Goal: Task Accomplishment & Management: Manage account settings

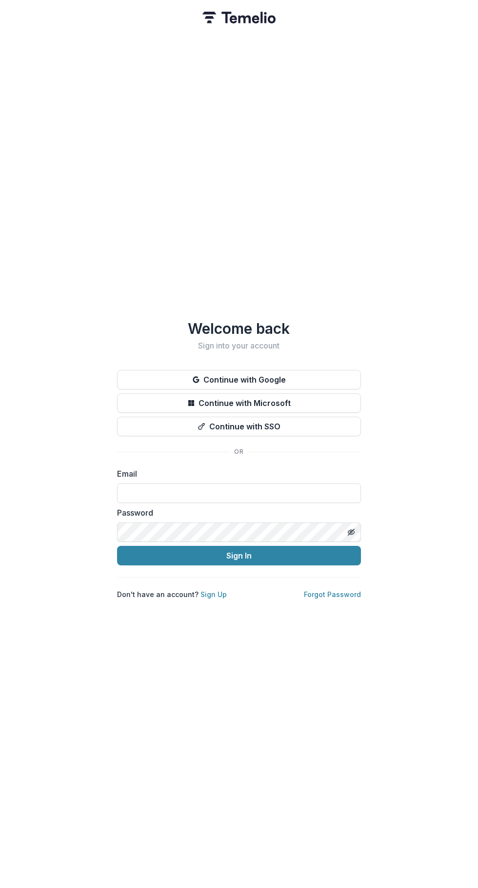
type input "**********"
click at [159, 555] on button "Sign In" at bounding box center [239, 556] width 244 height 20
click at [157, 554] on button "Sign In" at bounding box center [239, 556] width 244 height 20
click at [196, 556] on button "Sign In" at bounding box center [239, 556] width 244 height 20
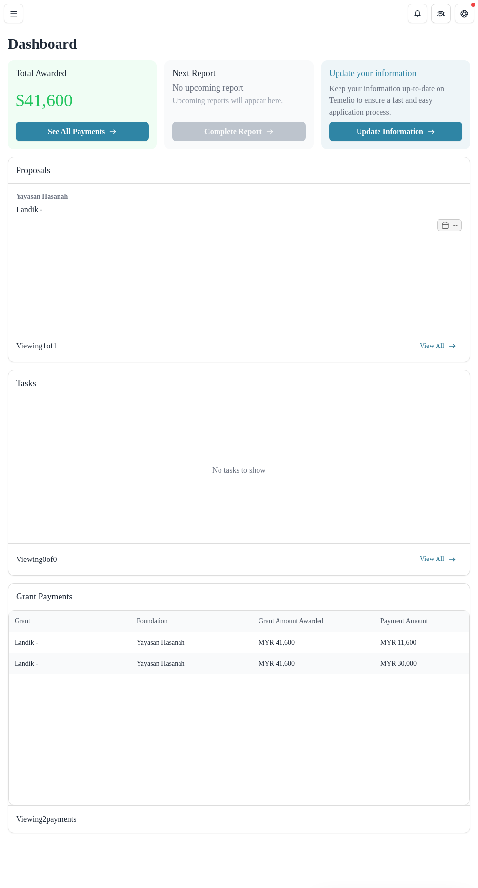
click at [13, 16] on line "Toggle Menu" at bounding box center [14, 16] width 6 height 0
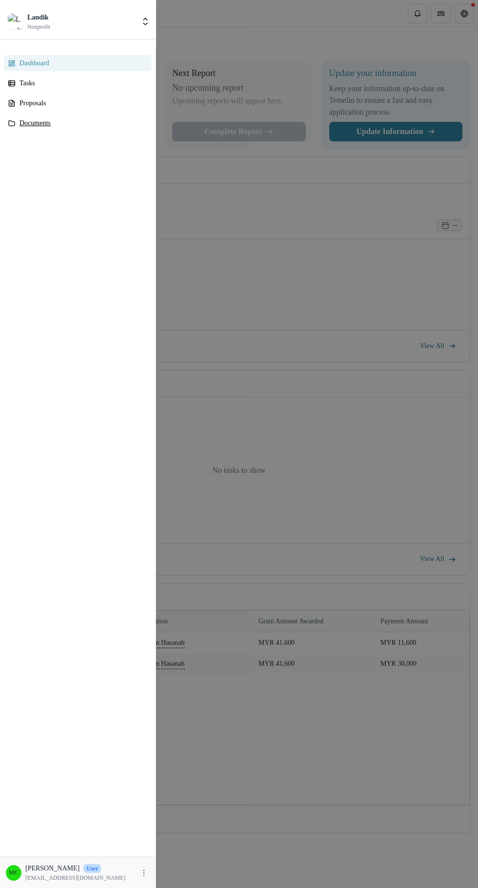
click at [25, 123] on div "Documents" at bounding box center [82, 123] width 124 height 10
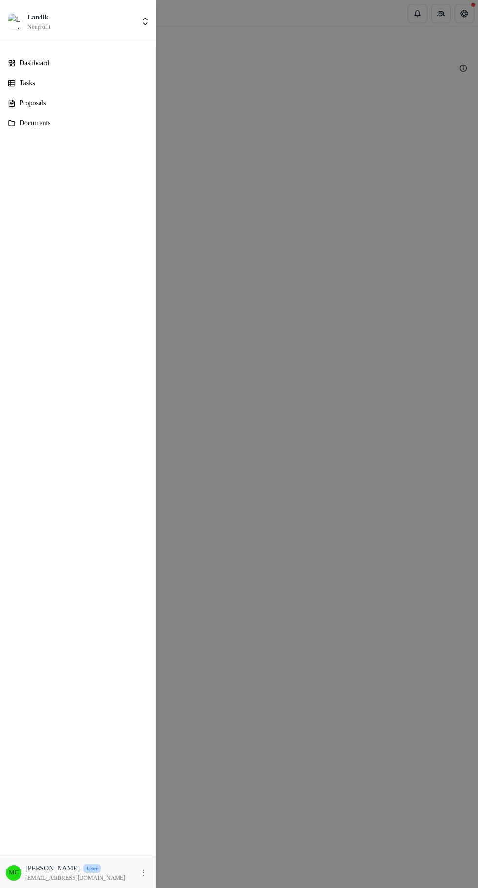
click at [29, 124] on div "Documents" at bounding box center [82, 123] width 124 height 10
click at [206, 347] on div "Landik Nonprofit Team Settings Settings Dashboard Tasks Proposals Documents MC …" at bounding box center [239, 444] width 478 height 888
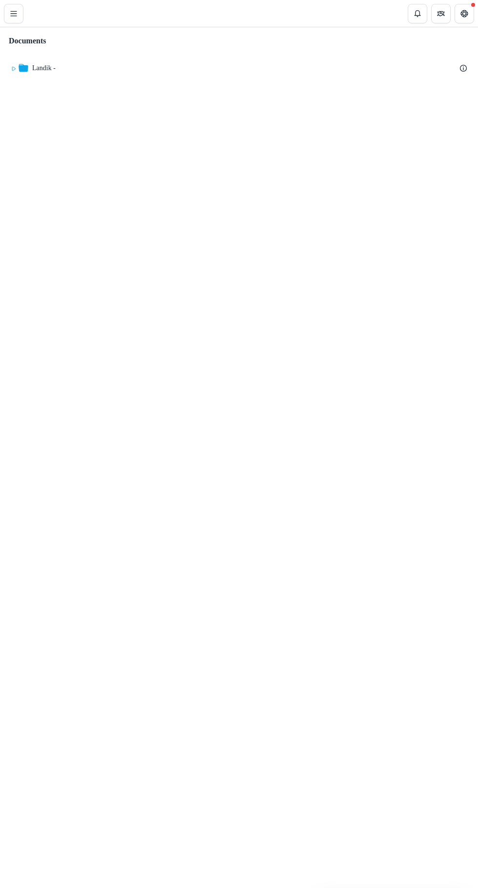
click at [37, 71] on div "Landik -" at bounding box center [43, 68] width 23 height 10
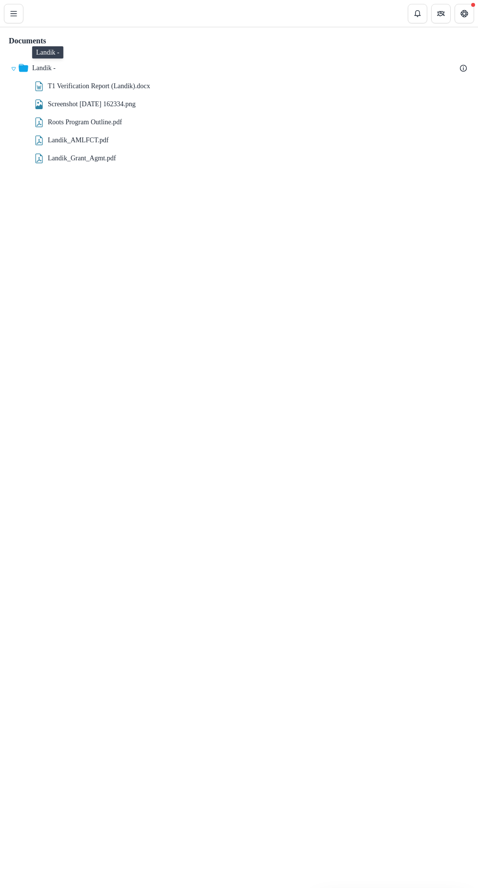
click at [337, 287] on div "Documents Landik - T1 Verification Report (Landik).docx Screenshot [DATE] 16233…" at bounding box center [239, 457] width 478 height 861
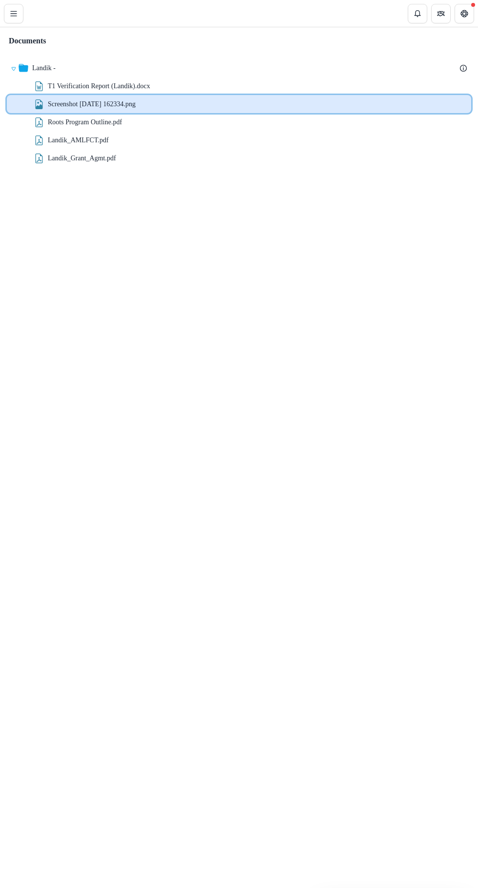
click at [186, 96] on div "Screenshot [DATE] 162334.png" at bounding box center [239, 104] width 464 height 18
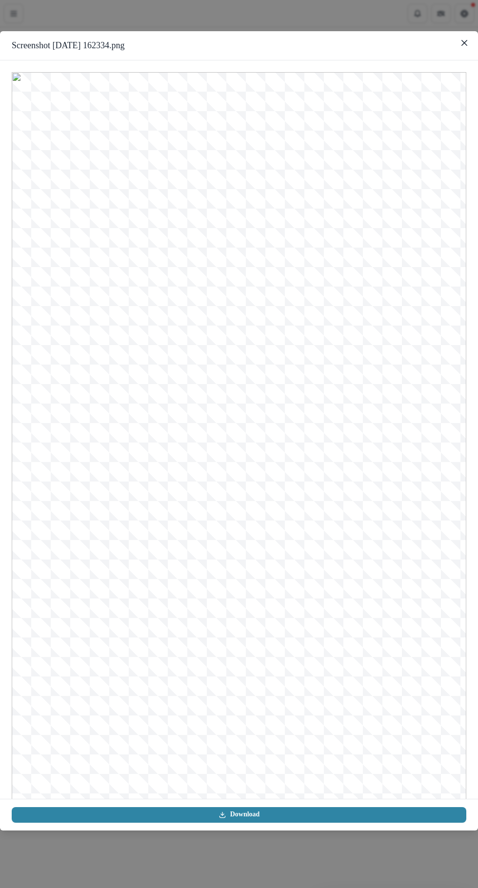
click at [464, 42] on icon "Close" at bounding box center [464, 43] width 6 height 6
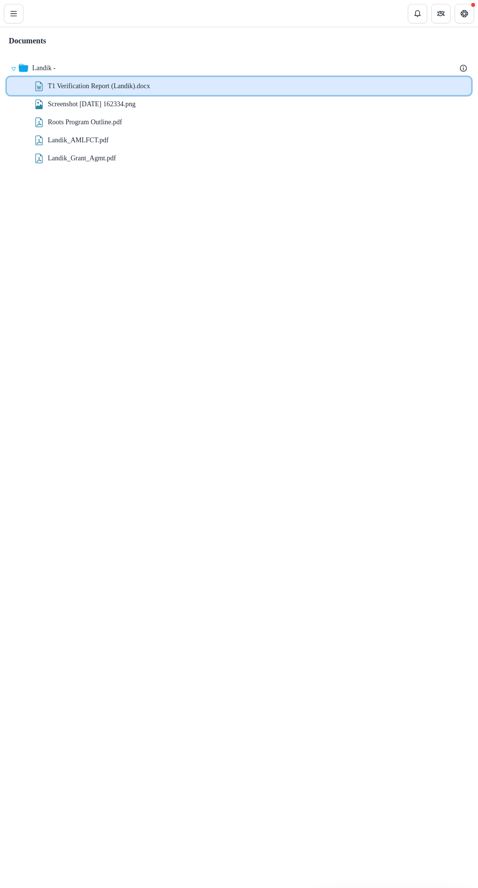
click at [210, 84] on div "T1 Verification Report (Landik).docx" at bounding box center [257, 86] width 419 height 10
